Goal: Transaction & Acquisition: Purchase product/service

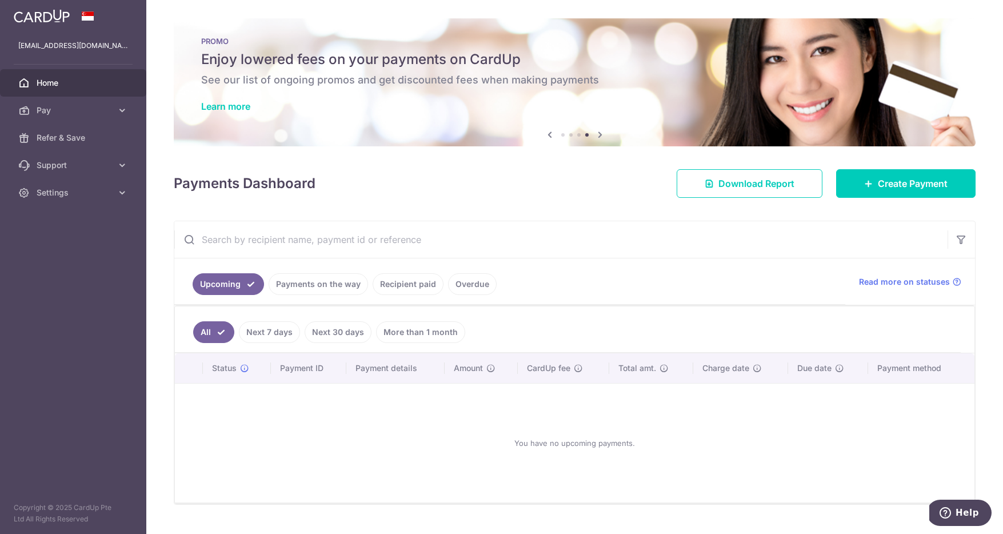
click at [804, 209] on div "× Pause Schedule Pause all future payments in this series Pause just this one p…" at bounding box center [574, 267] width 857 height 534
click at [873, 175] on link "Create Payment" at bounding box center [905, 183] width 139 height 29
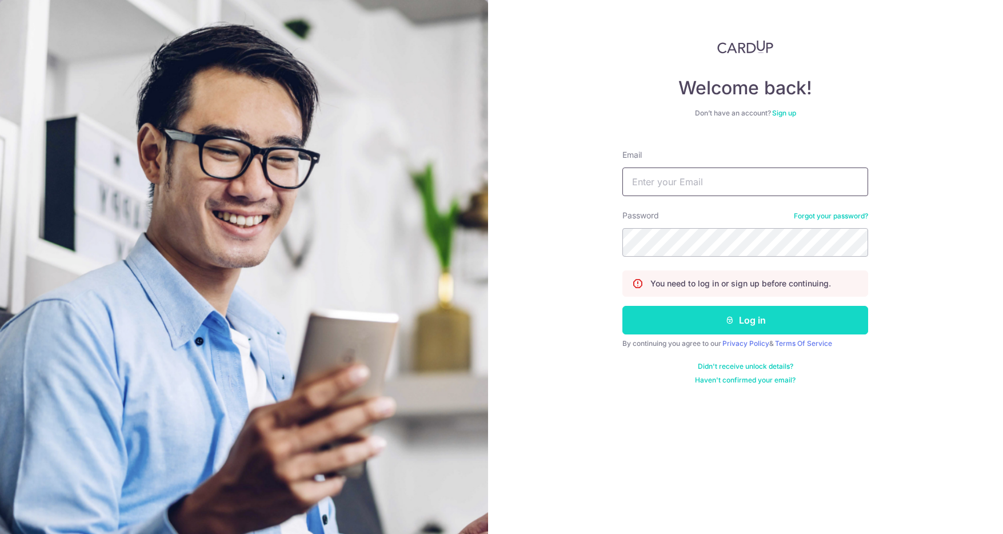
type input "[EMAIL_ADDRESS][DOMAIN_NAME]"
click at [714, 309] on button "Log in" at bounding box center [745, 320] width 246 height 29
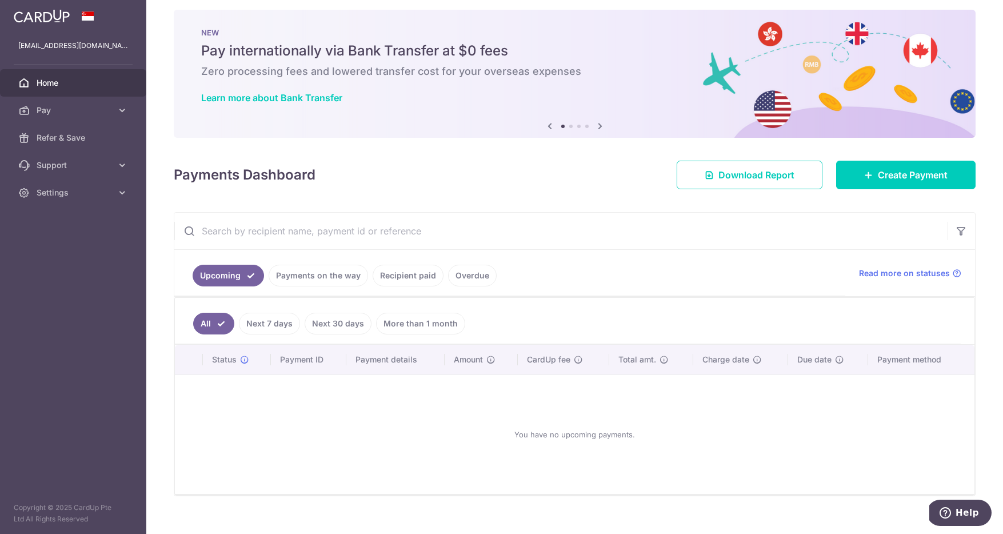
scroll to position [12, 0]
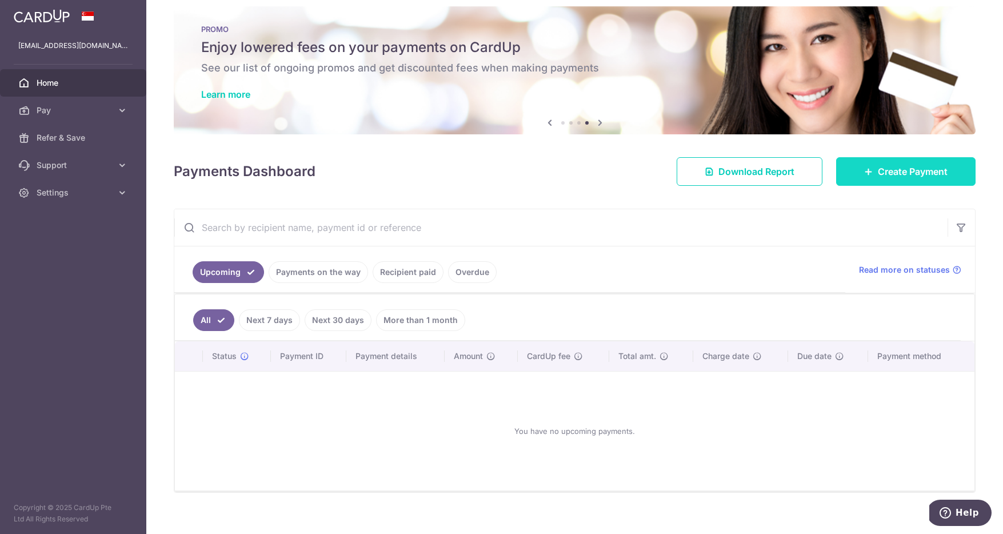
click at [864, 174] on icon at bounding box center [868, 171] width 9 height 9
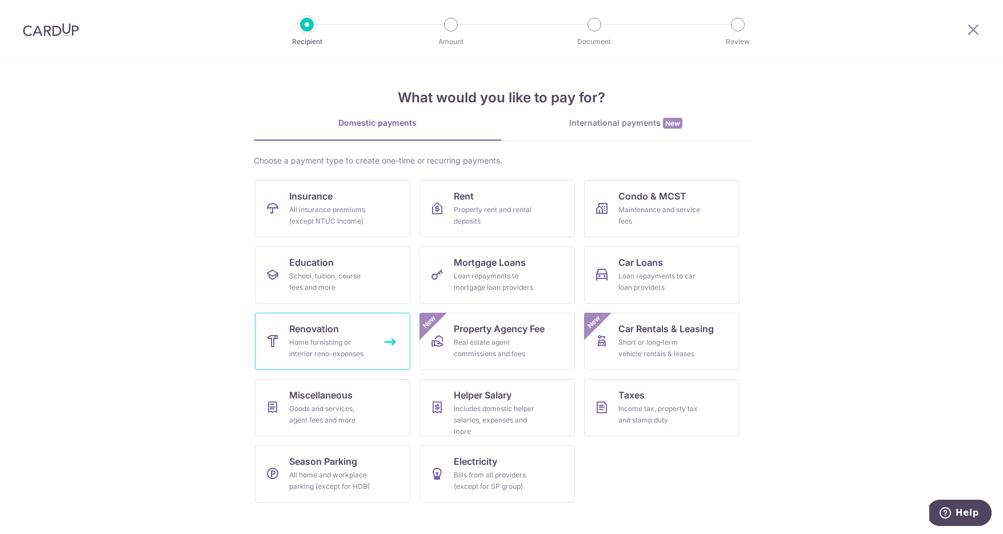
click at [380, 350] on link "Renovation Home furnishing or interior reno-expenses" at bounding box center [332, 341] width 155 height 57
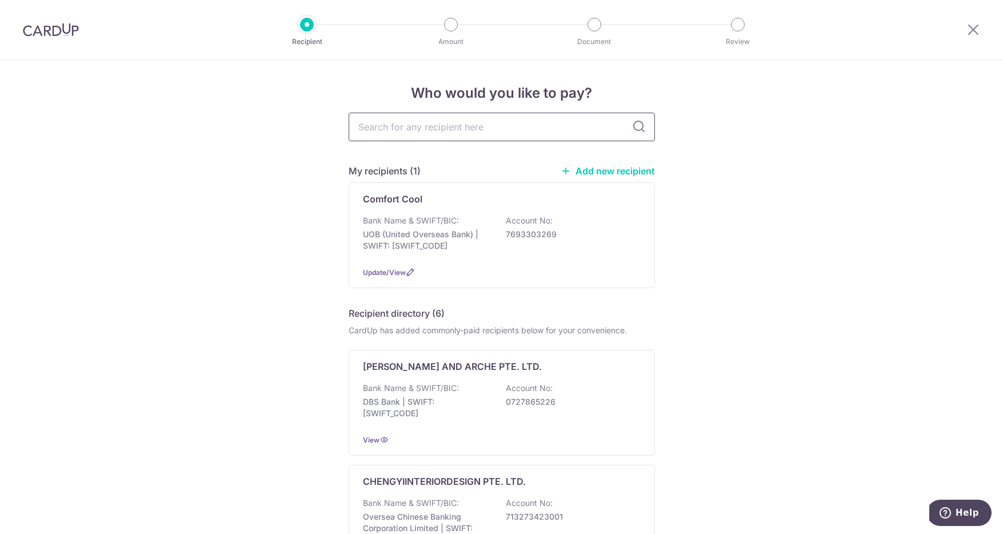
click at [522, 131] on input "text" at bounding box center [502, 127] width 306 height 29
type input "201228814K"
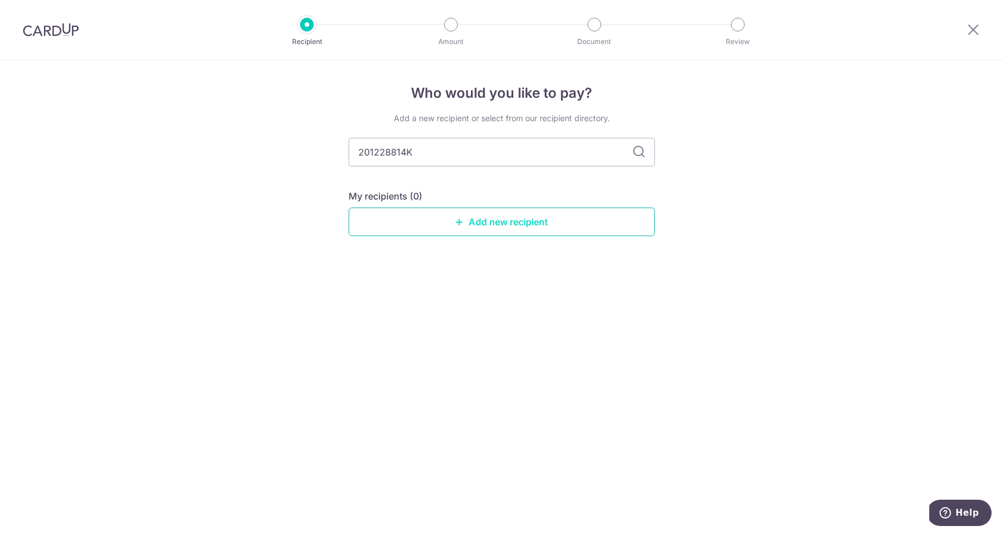
click at [581, 226] on link "Add new recipient" at bounding box center [502, 221] width 306 height 29
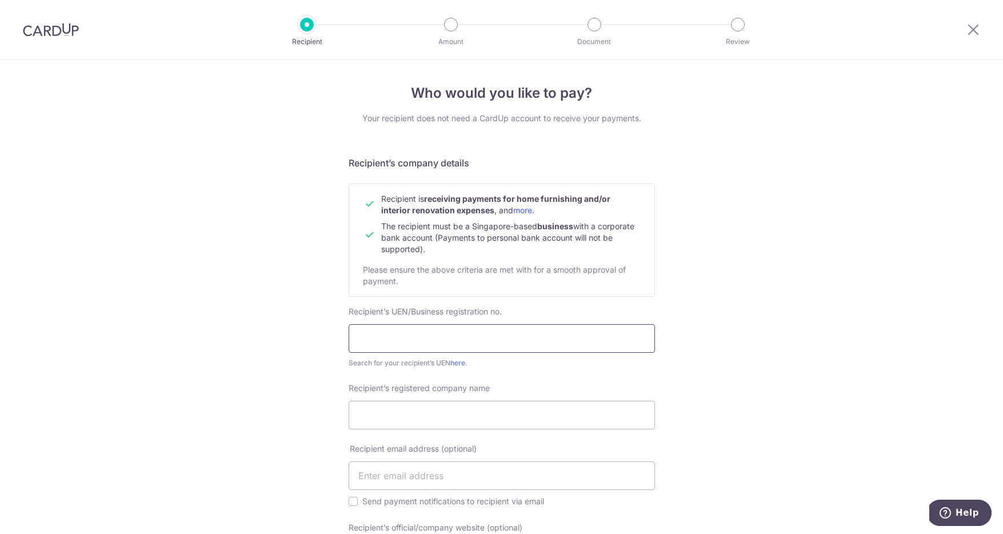
click at [511, 329] on input "text" at bounding box center [502, 338] width 306 height 29
paste input "201228814K"
type input "201228814K"
click at [659, 296] on div "Who would you like to pay? Your recipient does not need a CardUp account to rec…" at bounding box center [501, 499] width 1003 height 878
click at [435, 413] on input "Recipient’s registered company name" at bounding box center [502, 415] width 306 height 29
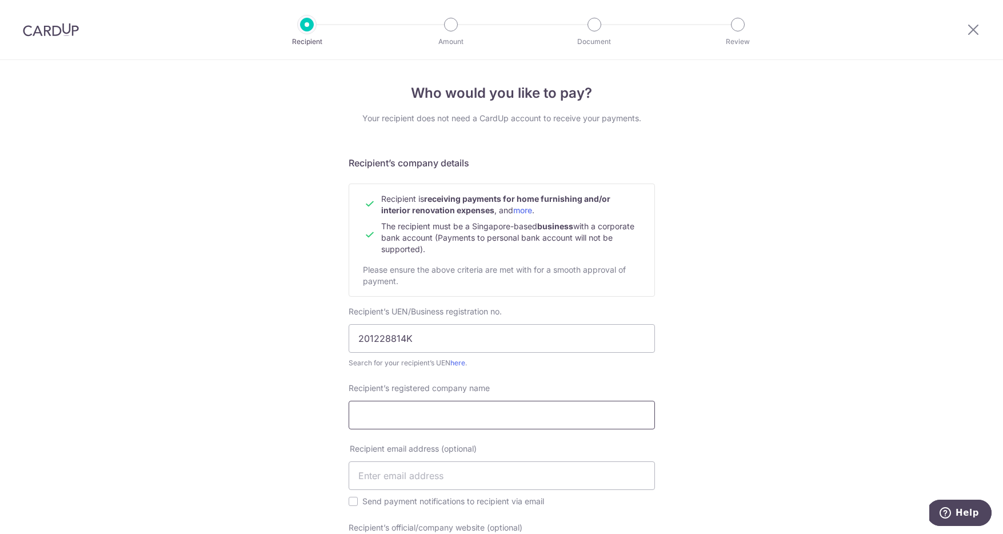
paste input "Vertic Pte Ltd"
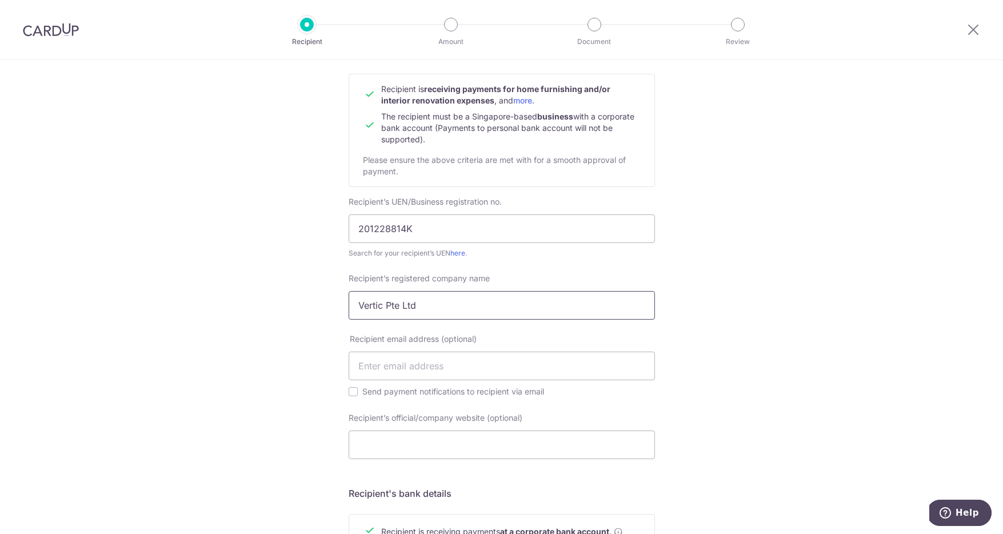
scroll to position [123, 0]
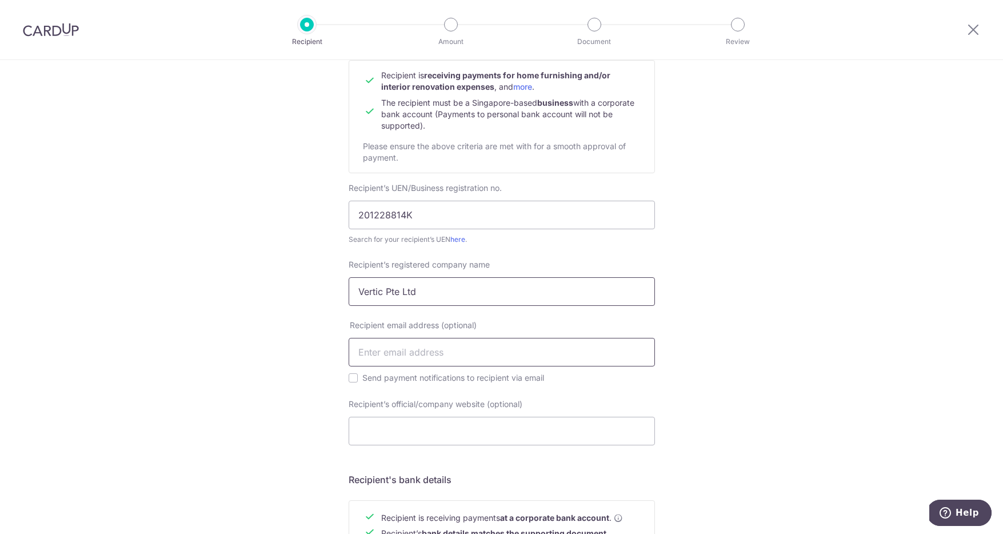
type input "Vertic Pte Ltd"
click at [520, 358] on input "text" at bounding box center [502, 352] width 306 height 29
paste input "sales@vertic.sg"
type input "sales@vertic.sg"
click at [430, 381] on label "Send payment notifications to recipient via email" at bounding box center [508, 378] width 293 height 14
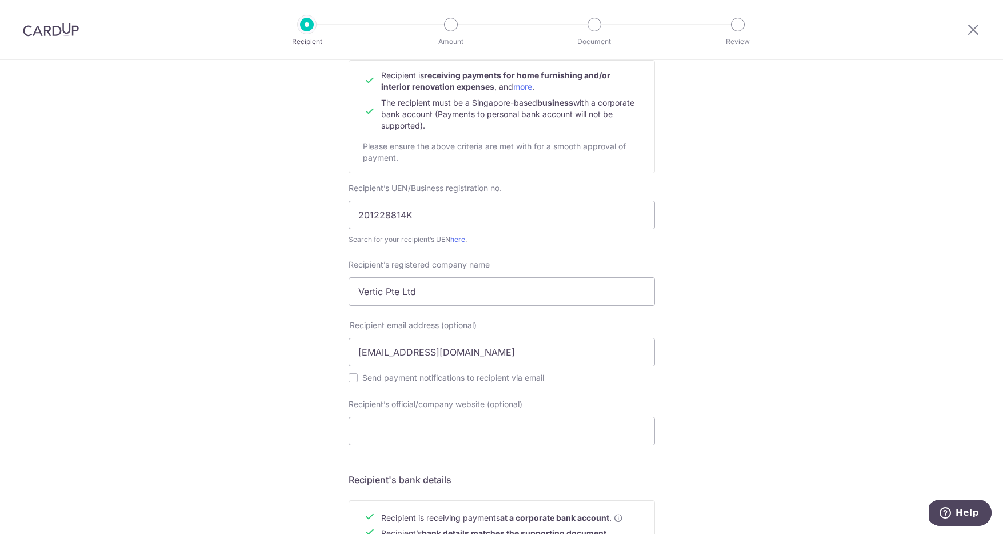
click at [358, 381] on input "Send payment notifications to recipient via email" at bounding box center [353, 377] width 9 height 9
checkbox input "true"
click at [443, 434] on input "Recipient’s official/company website (optional)" at bounding box center [502, 431] width 306 height 29
paste input "https://www.vertic.sg/"
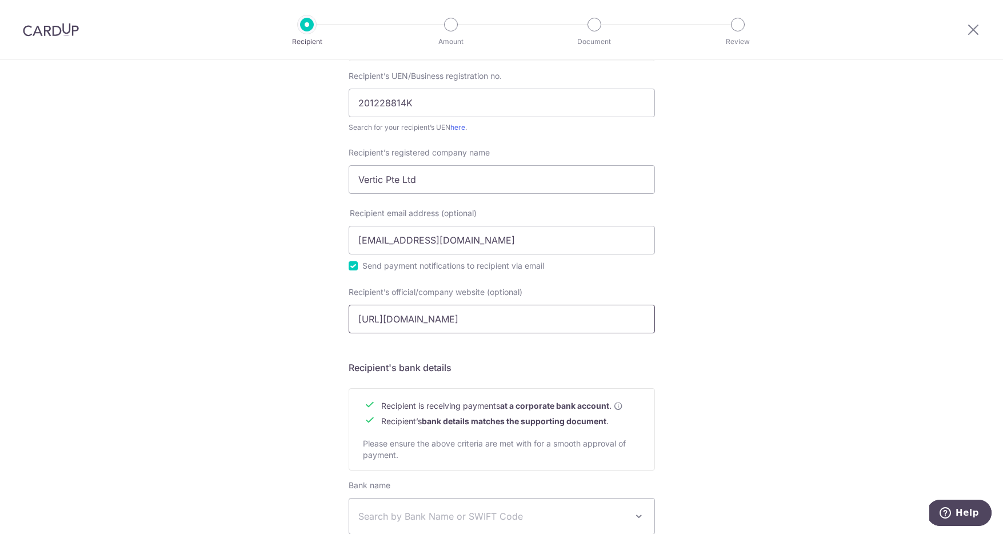
scroll to position [248, 0]
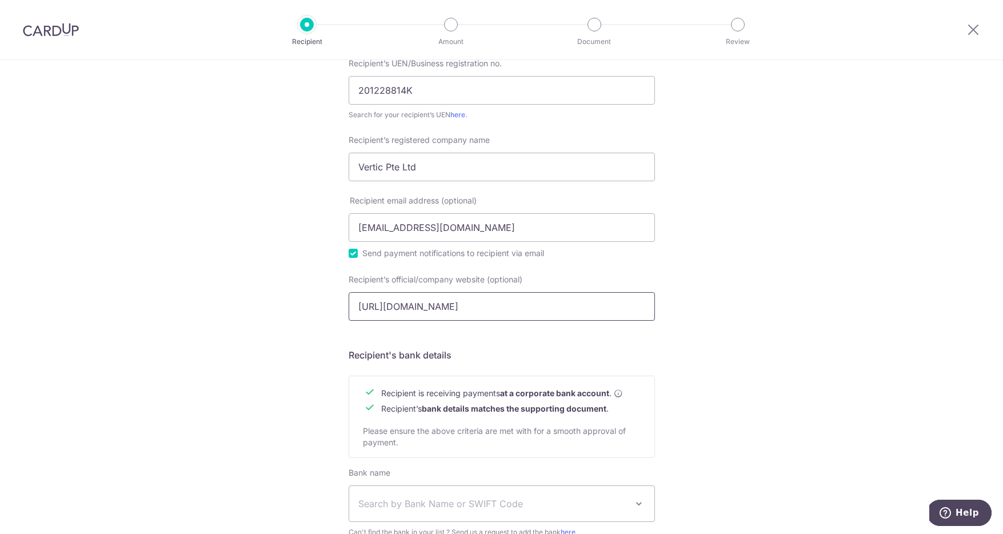
type input "https://www.vertic.sg/"
click at [590, 349] on h5 "Recipient's bank details" at bounding box center [502, 355] width 306 height 14
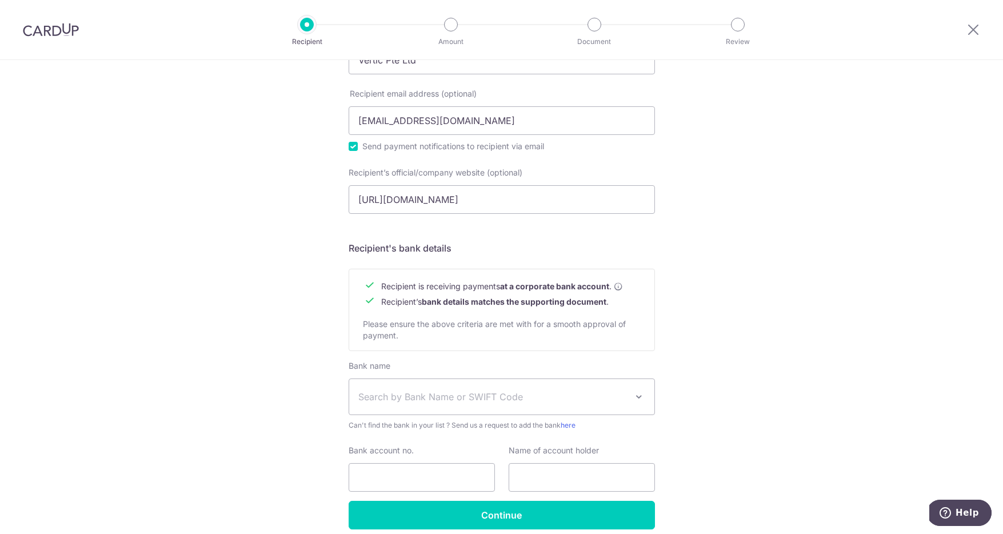
scroll to position [355, 0]
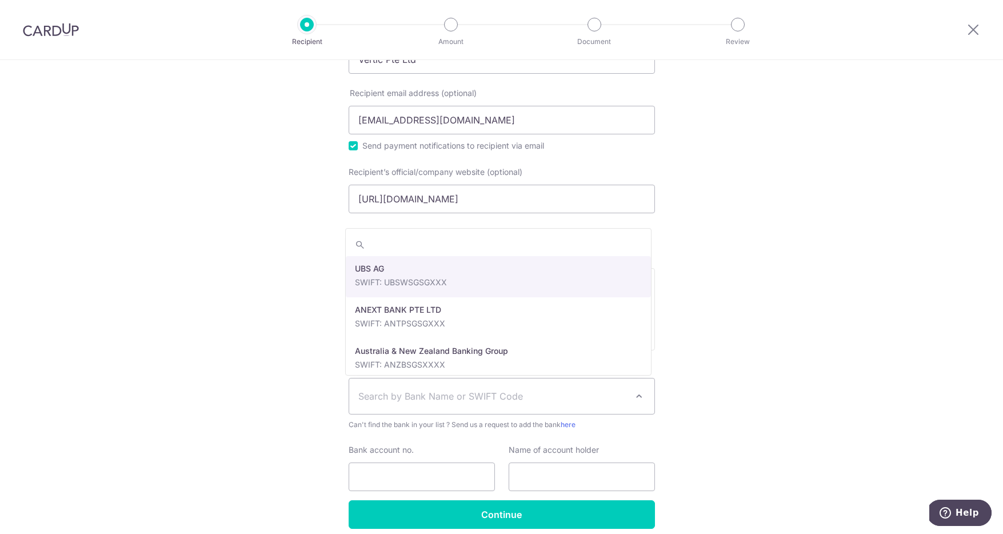
click at [597, 399] on span "Search by Bank Name or SWIFT Code" at bounding box center [492, 396] width 269 height 14
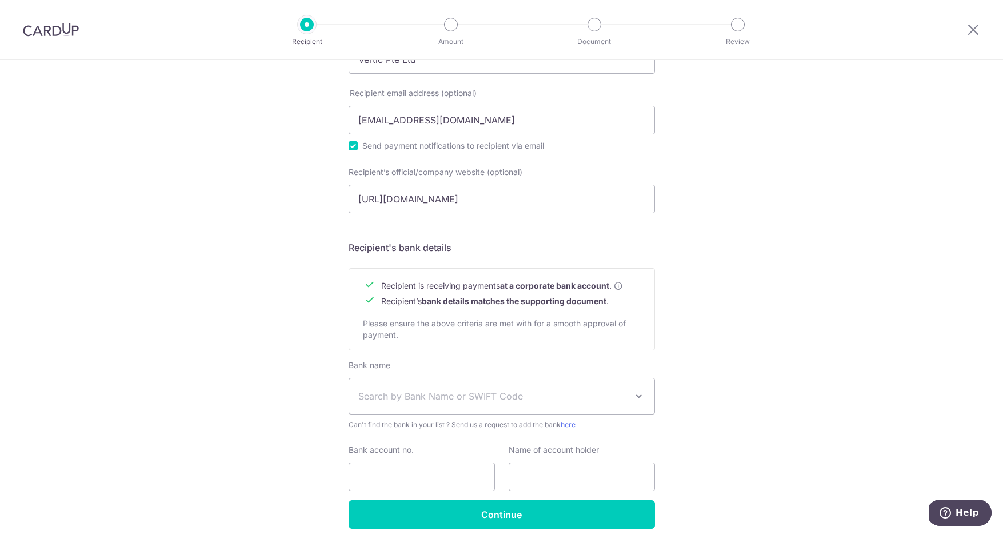
click at [742, 338] on div "Who would you like to pay? Your recipient does not need a CardUp account to rec…" at bounding box center [501, 144] width 1003 height 878
click at [482, 398] on span "Search by Bank Name or SWIFT Code" at bounding box center [492, 396] width 269 height 14
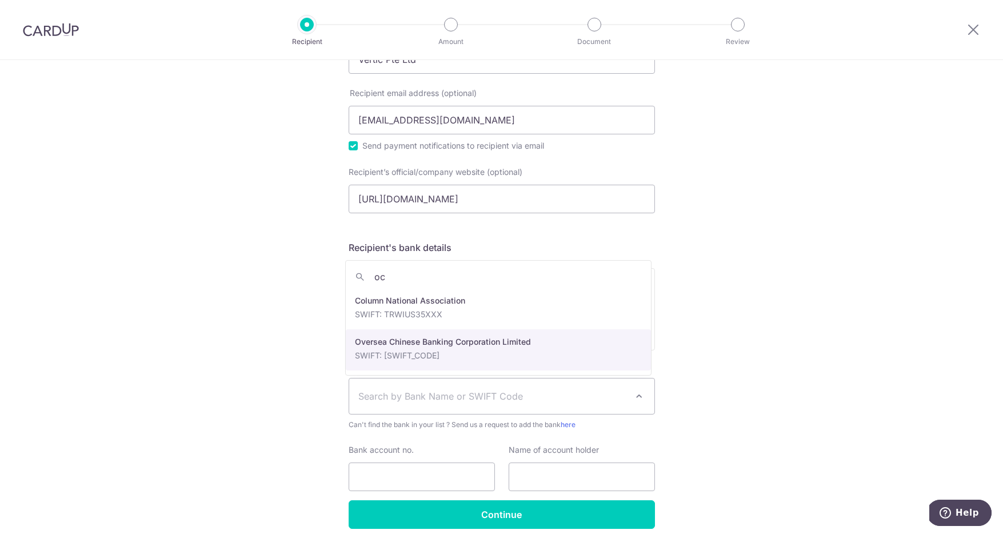
type input "oc"
select select "12"
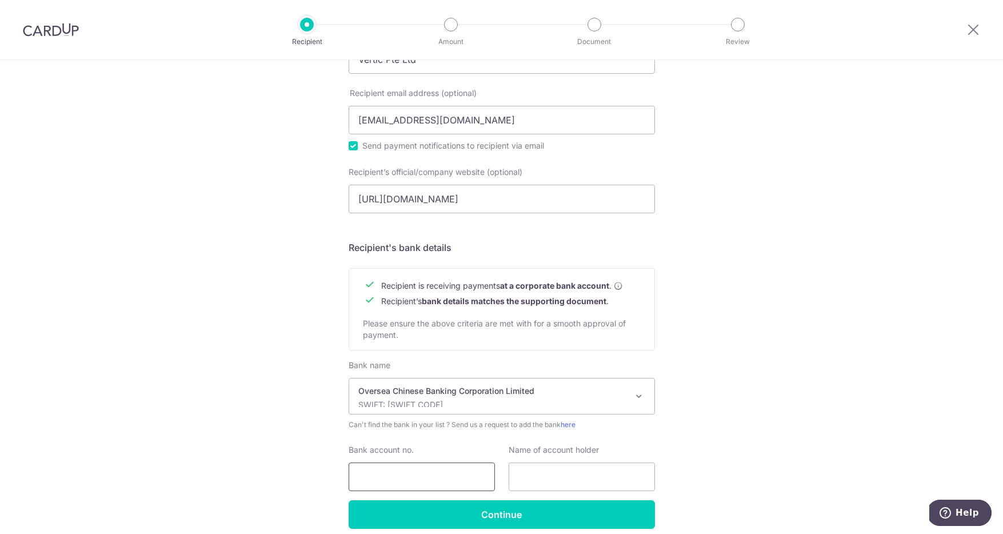
click at [397, 483] on input "Bank account no." at bounding box center [422, 476] width 146 height 29
paste input "[PHONE_NUMBER]"
type input "[PHONE_NUMBER]"
click at [754, 417] on div "Who would you like to pay? Your recipient does not need a CardUp account to rec…" at bounding box center [501, 144] width 1003 height 878
click at [571, 478] on input "text" at bounding box center [582, 476] width 146 height 29
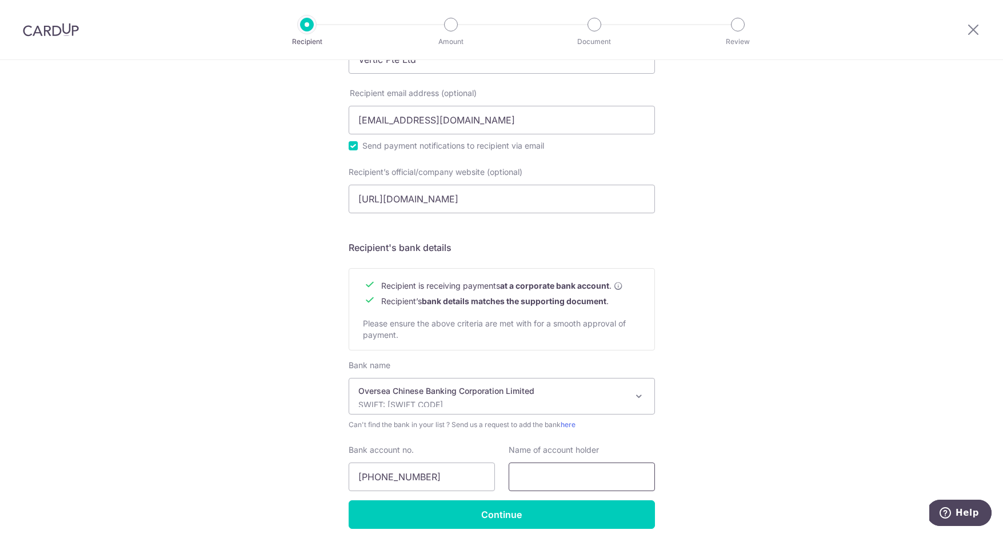
paste input "Vertic Pte Ltd"
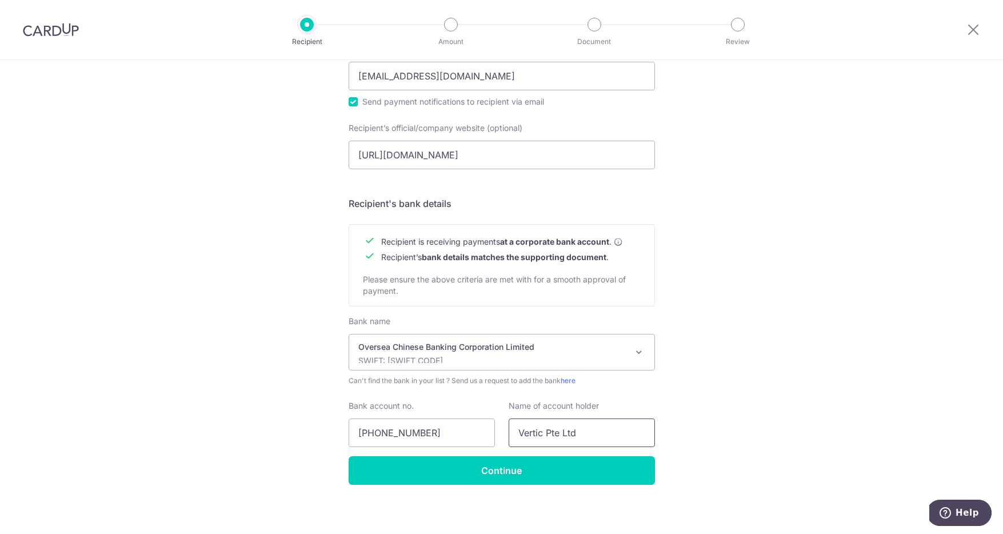
scroll to position [404, 0]
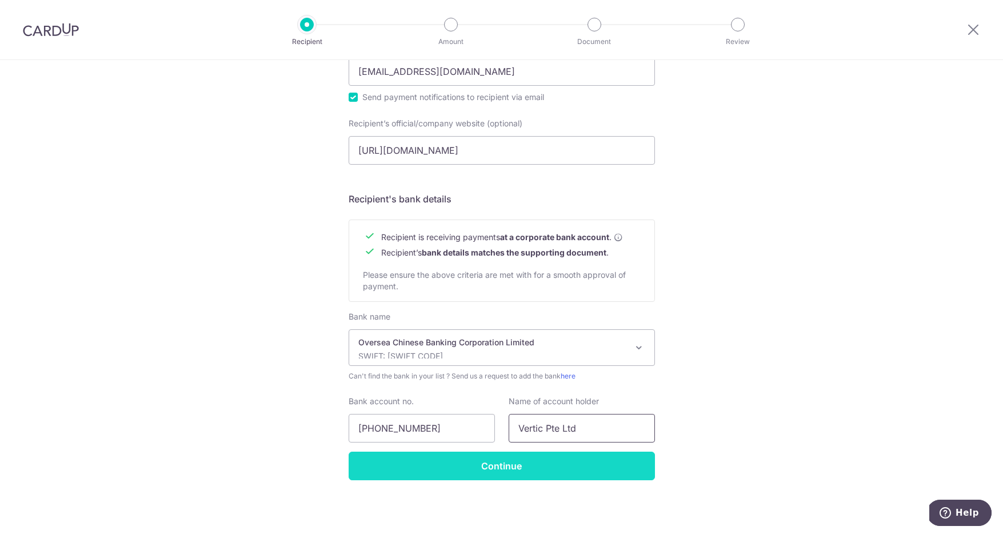
type input "Vertic Pte Ltd"
click at [577, 463] on input "Continue" at bounding box center [502, 465] width 306 height 29
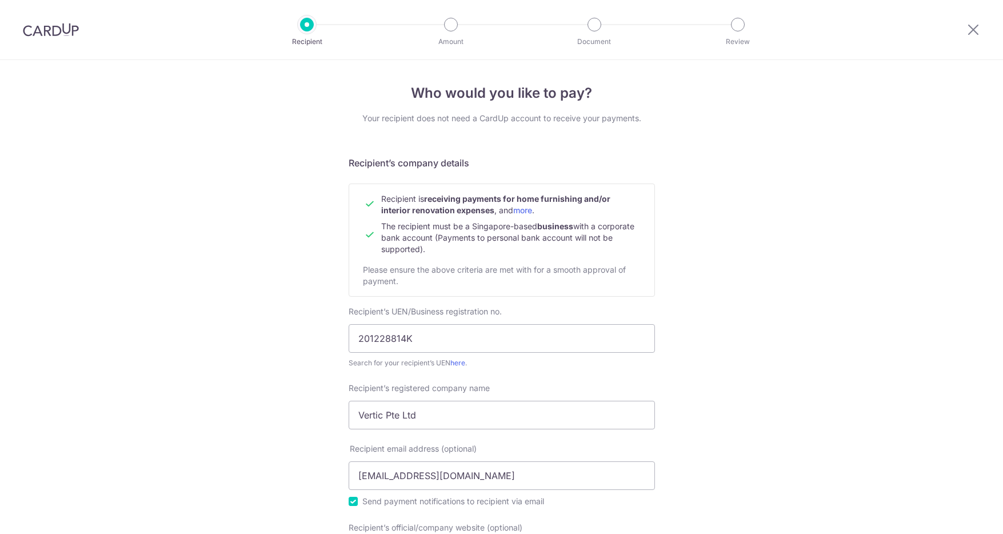
scroll to position [431, 0]
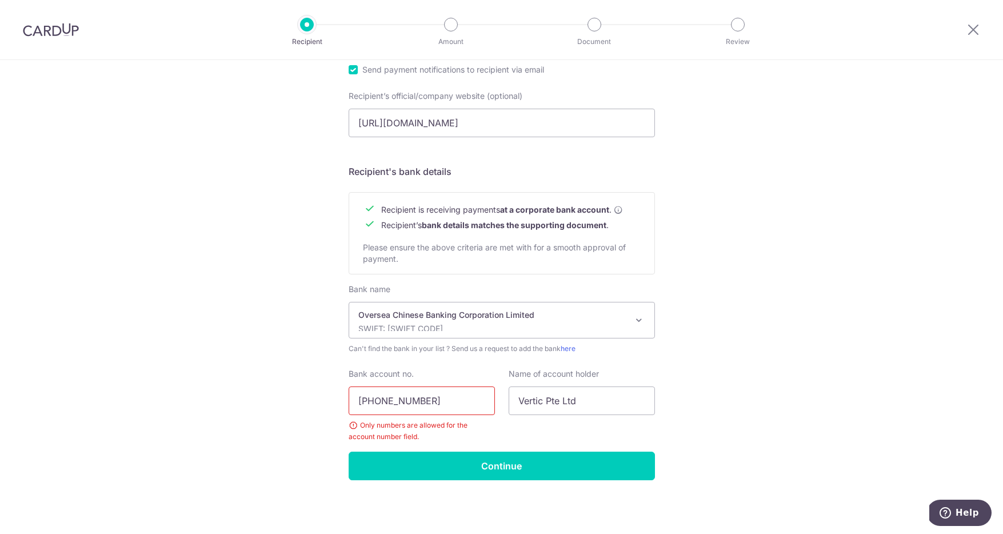
click at [375, 401] on input "[PHONE_NUMBER]" at bounding box center [422, 400] width 146 height 29
click at [408, 401] on input "647219658-001" at bounding box center [422, 400] width 146 height 29
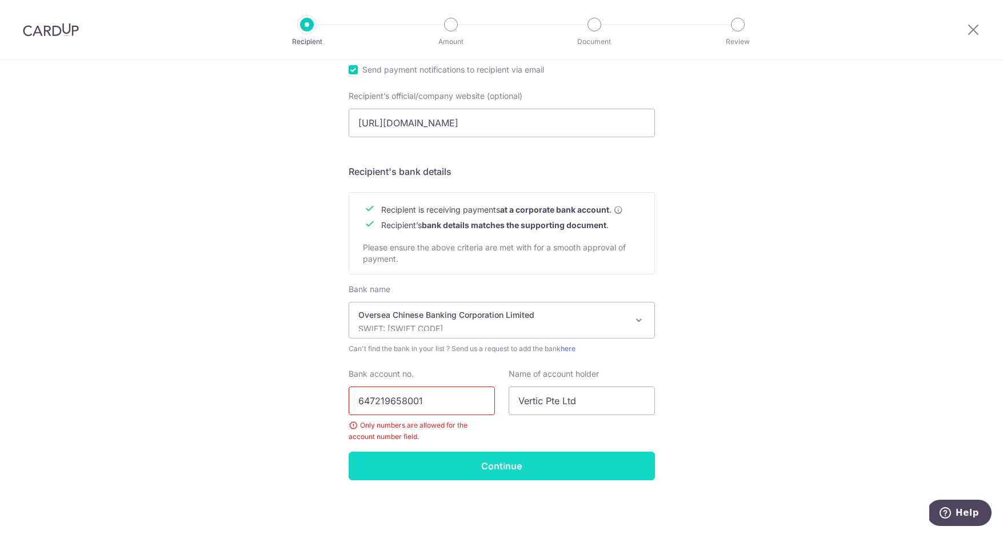
type input "647219658001"
click at [412, 463] on input "Continue" at bounding box center [502, 465] width 306 height 29
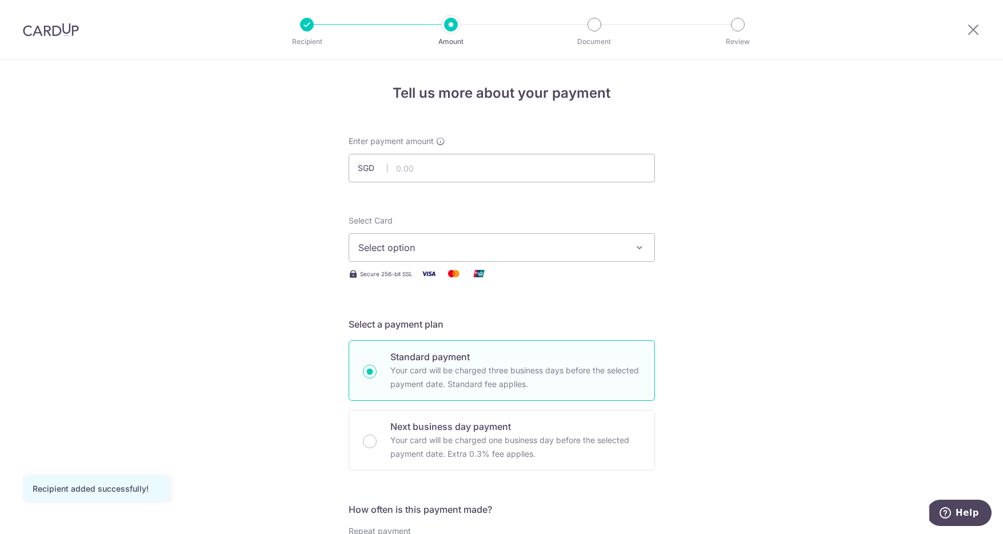
click at [597, 246] on span "Select option" at bounding box center [491, 248] width 266 height 14
click at [401, 337] on link "**** 3836" at bounding box center [501, 328] width 305 height 27
click at [411, 173] on input "text" at bounding box center [502, 168] width 306 height 29
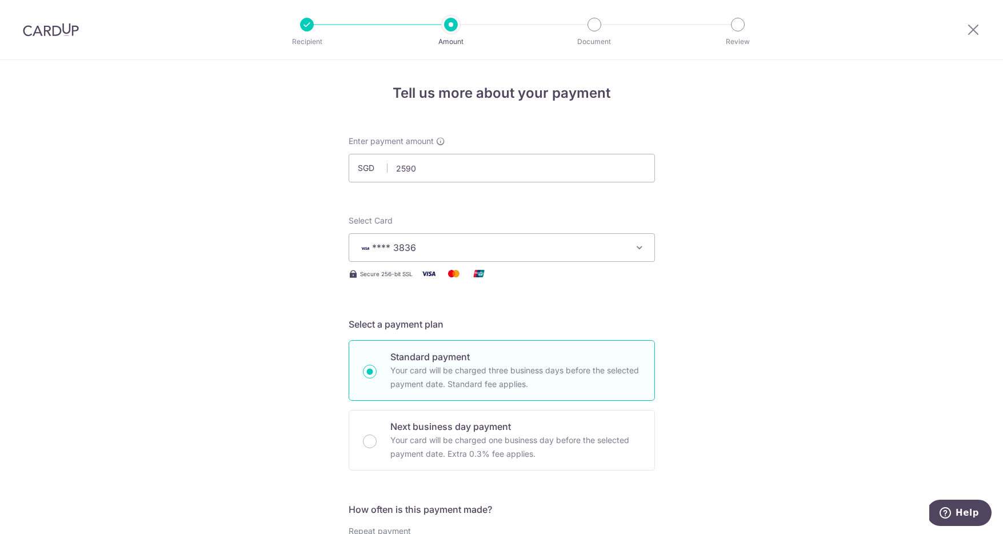
type input "2,590.00"
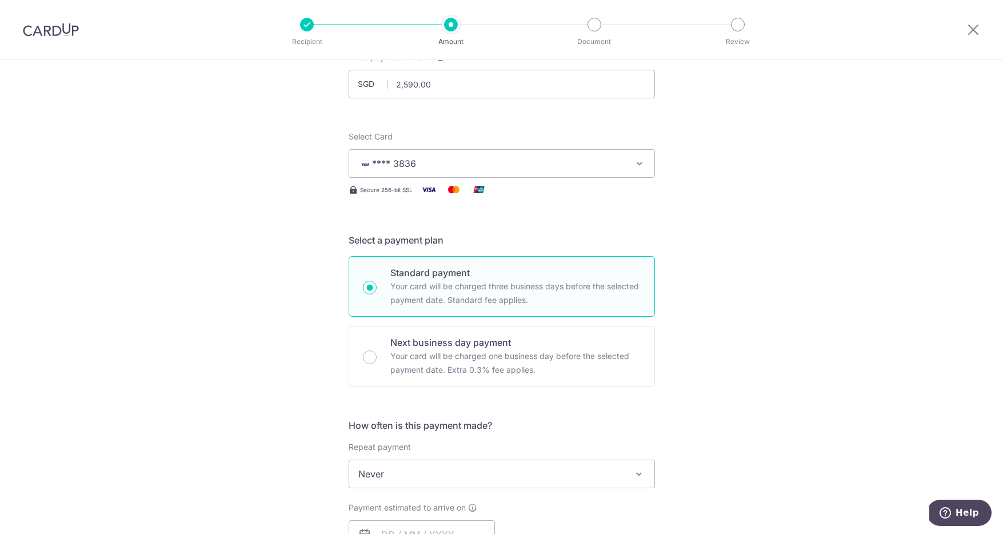
scroll to position [303, 0]
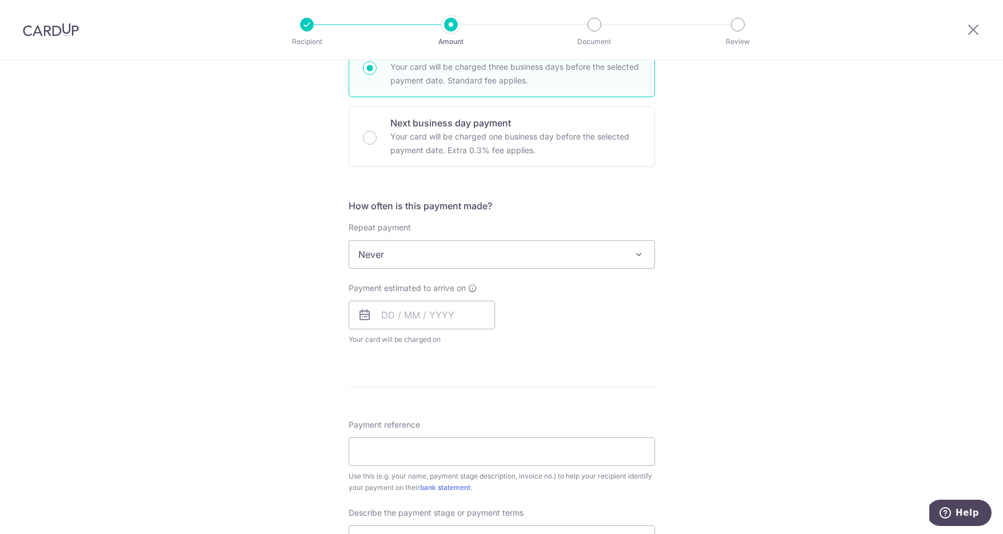
click at [450, 263] on span "Never" at bounding box center [501, 254] width 305 height 27
click at [409, 310] on input "text" at bounding box center [422, 315] width 146 height 29
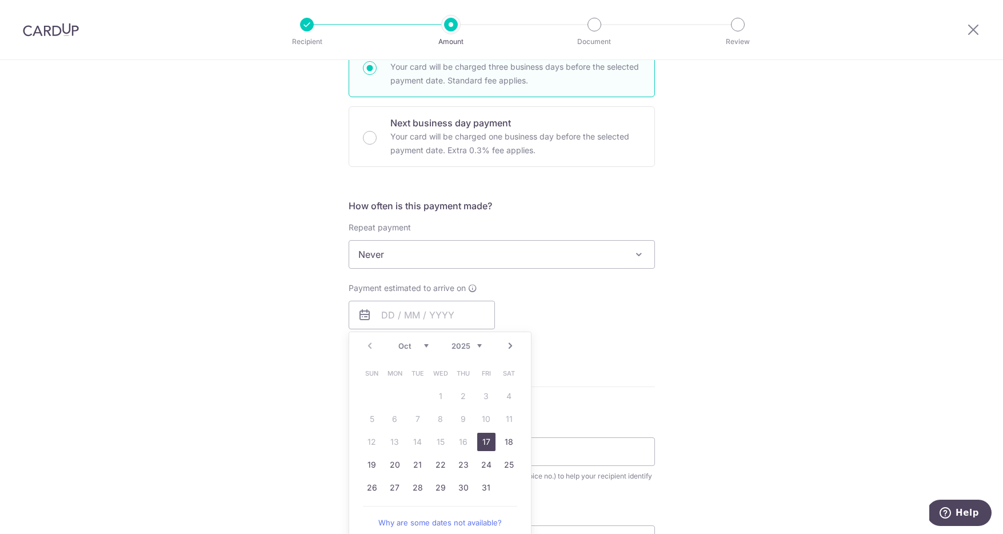
click at [485, 439] on link "17" at bounding box center [486, 442] width 18 height 18
type input "[DATE]"
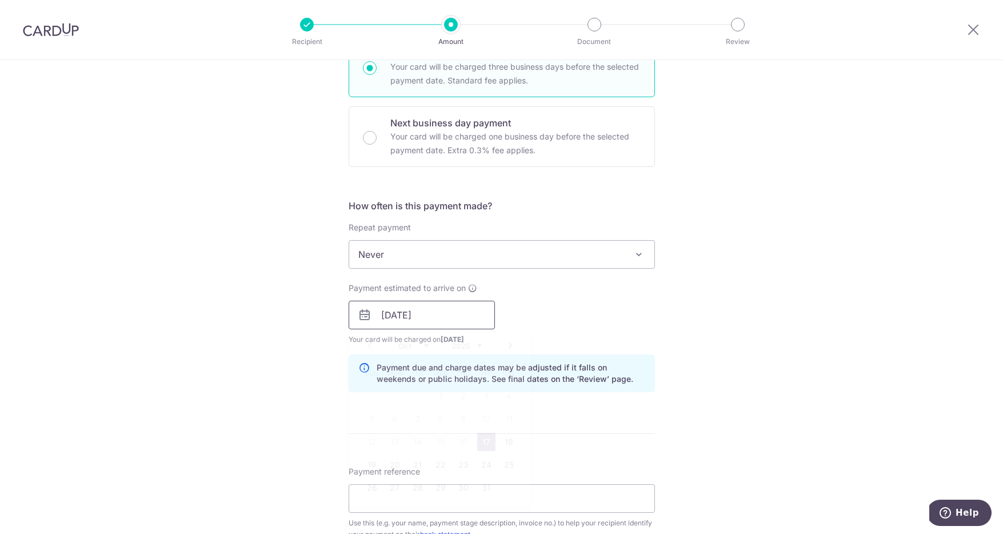
click at [470, 317] on input "[DATE]" at bounding box center [422, 315] width 146 height 29
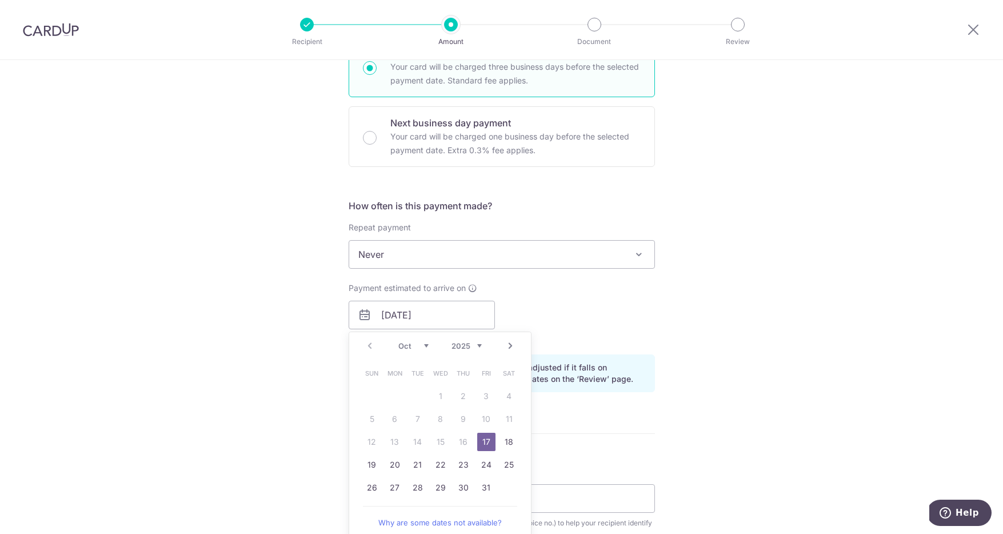
click at [574, 328] on div "Payment estimated to arrive on 17/10/2025 Prev Next Oct Nov Dec 2025 2026 2027 …" at bounding box center [502, 313] width 320 height 63
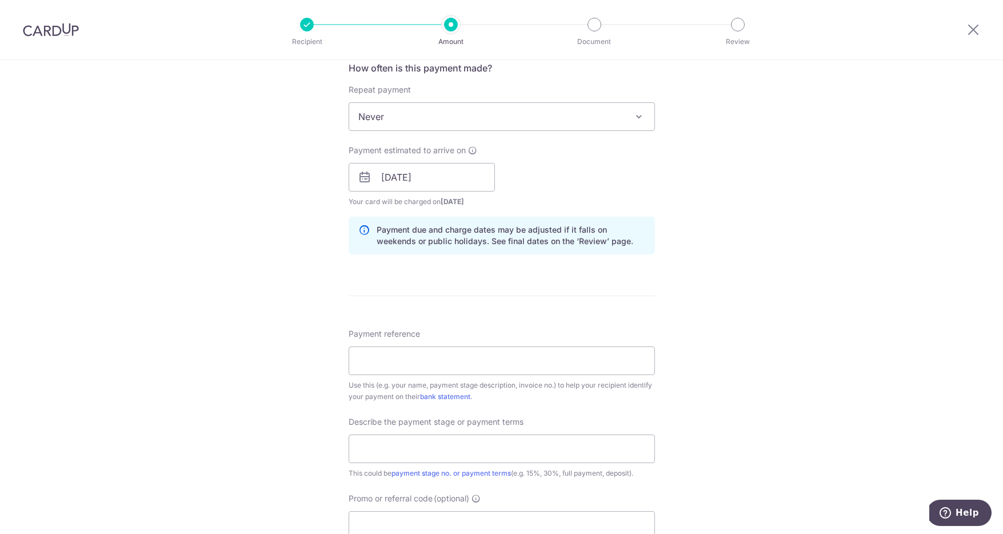
scroll to position [445, 0]
click at [537, 347] on input "Payment reference" at bounding box center [502, 357] width 306 height 29
click at [689, 304] on div "Tell us more about your payment Enter payment amount SGD 2,590.00 2590.00 Recip…" at bounding box center [501, 193] width 1003 height 1157
click at [430, 363] on input "Payment reference" at bounding box center [502, 357] width 306 height 29
paste input "INV-4076"
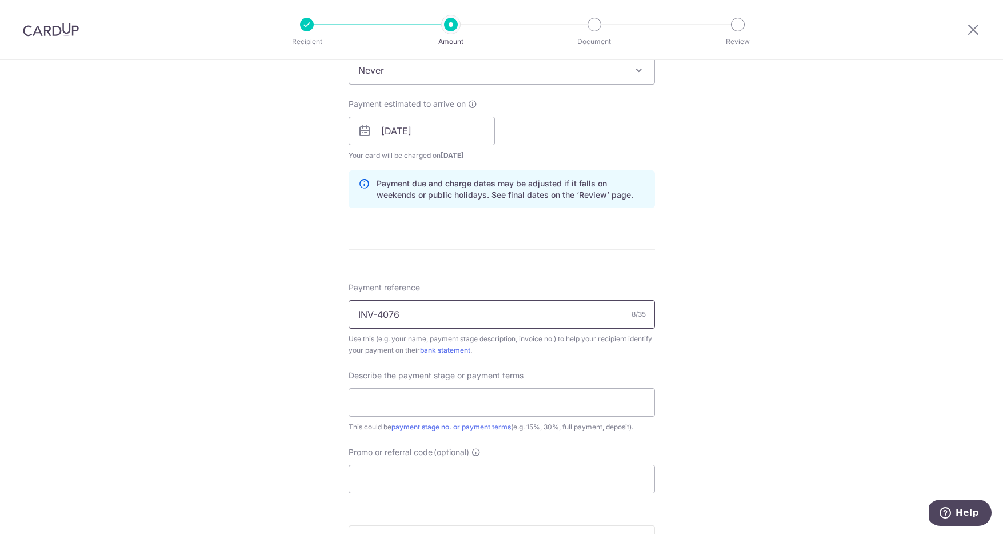
scroll to position [582, 0]
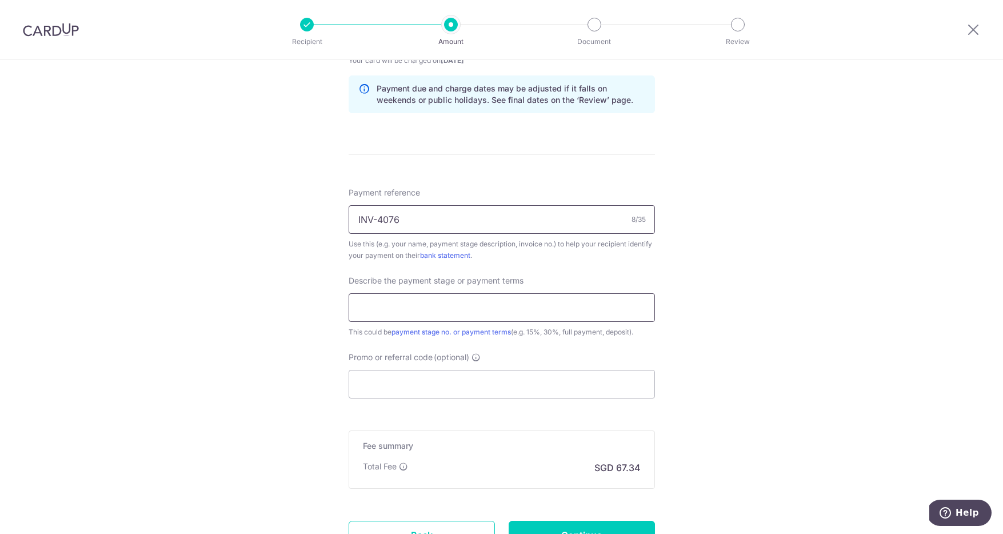
type input "INV-4076"
click at [488, 313] on input "text" at bounding box center [502, 307] width 306 height 29
click at [475, 309] on input "text" at bounding box center [502, 307] width 306 height 29
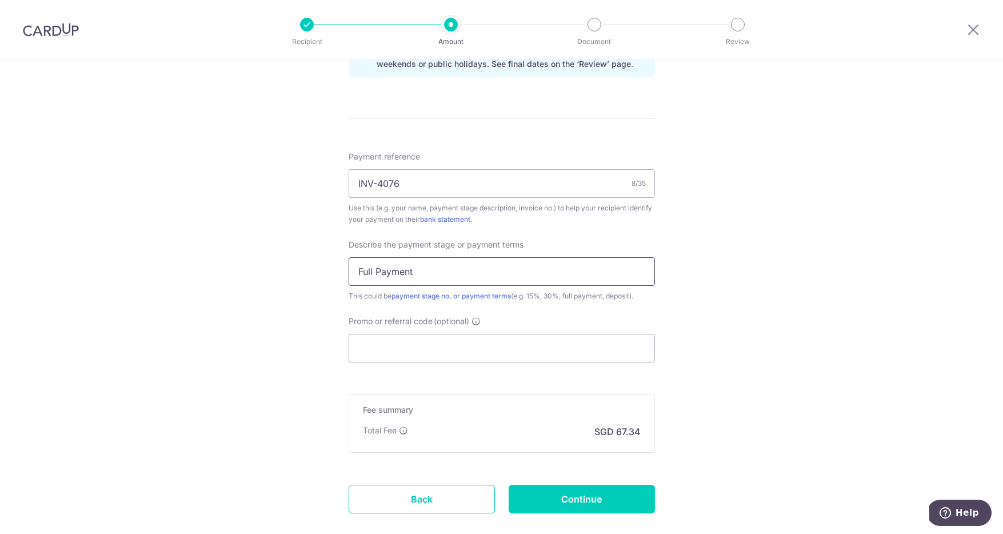
scroll to position [683, 0]
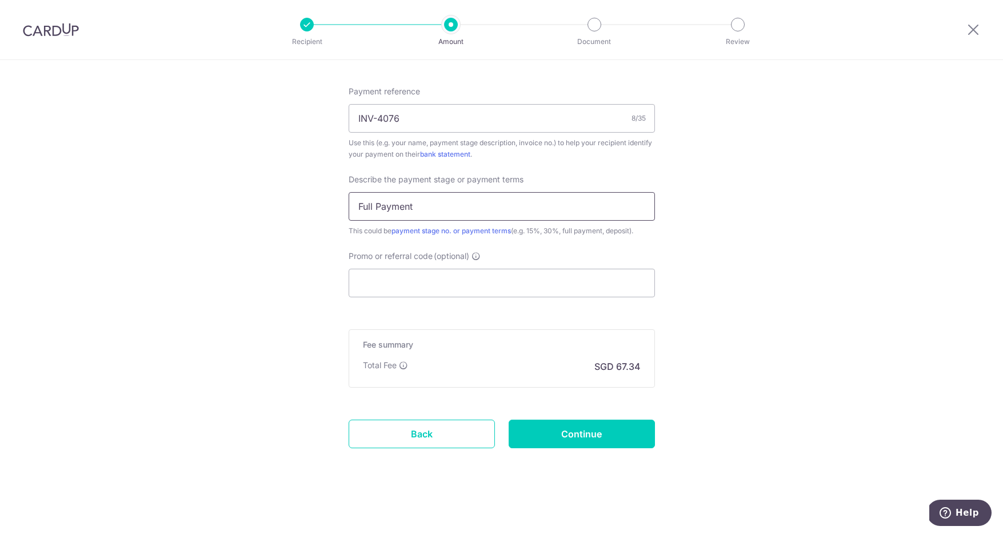
type input "Full Payment"
click at [520, 430] on input "Continue" at bounding box center [582, 433] width 146 height 29
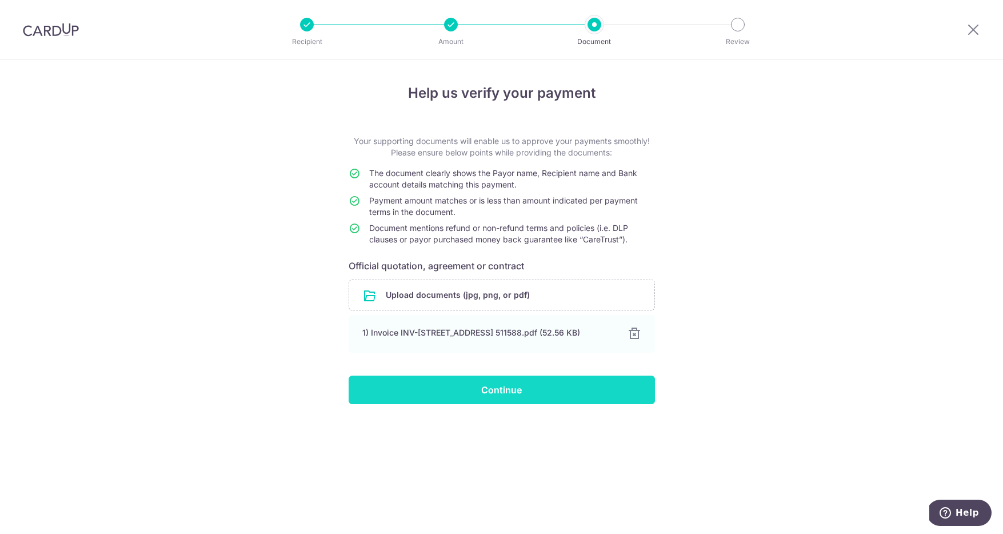
click at [500, 398] on input "Continue" at bounding box center [502, 389] width 306 height 29
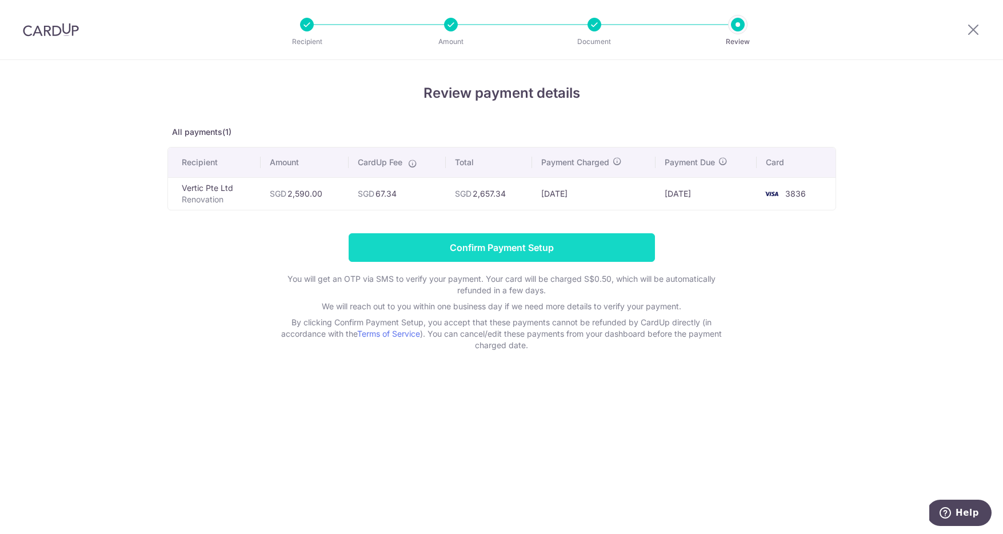
click at [546, 255] on input "Confirm Payment Setup" at bounding box center [502, 247] width 306 height 29
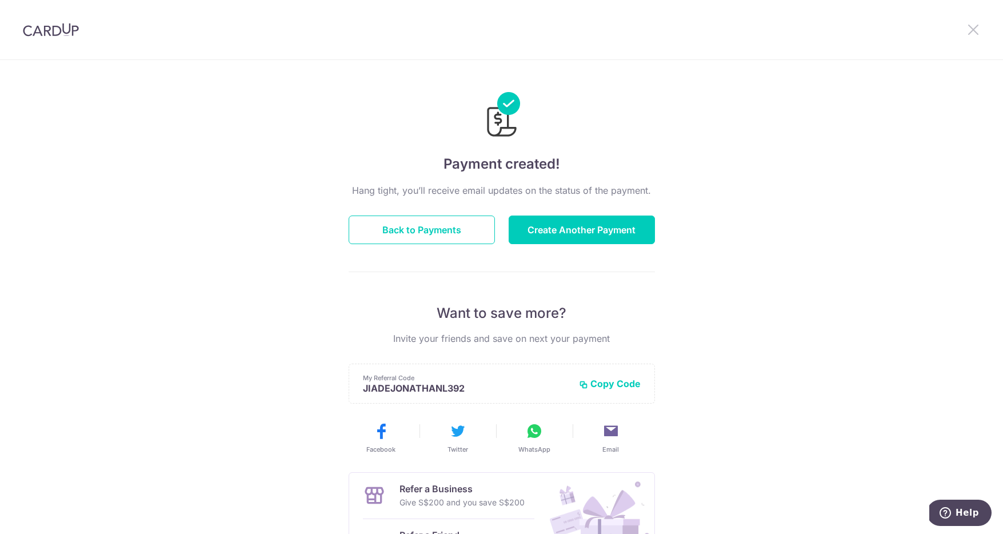
click at [970, 28] on icon at bounding box center [973, 29] width 14 height 14
